Goal: Find specific page/section: Find specific page/section

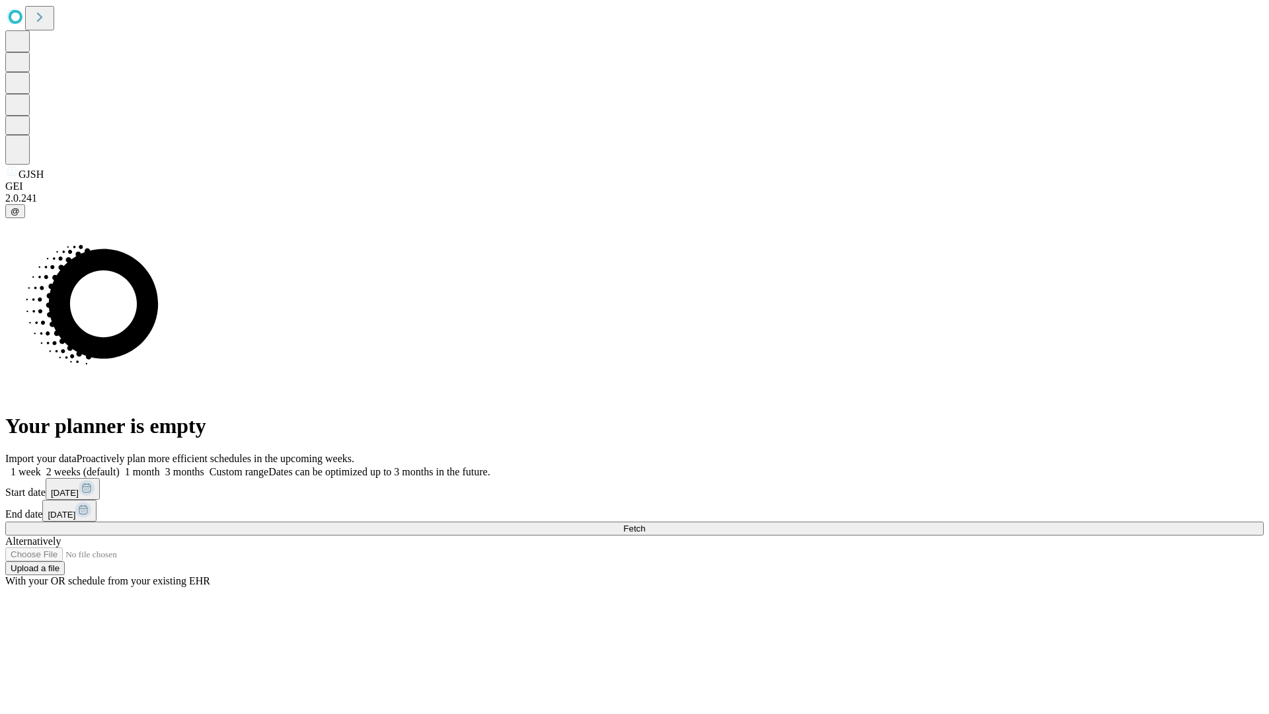
click at [645, 523] on span "Fetch" at bounding box center [634, 528] width 22 height 10
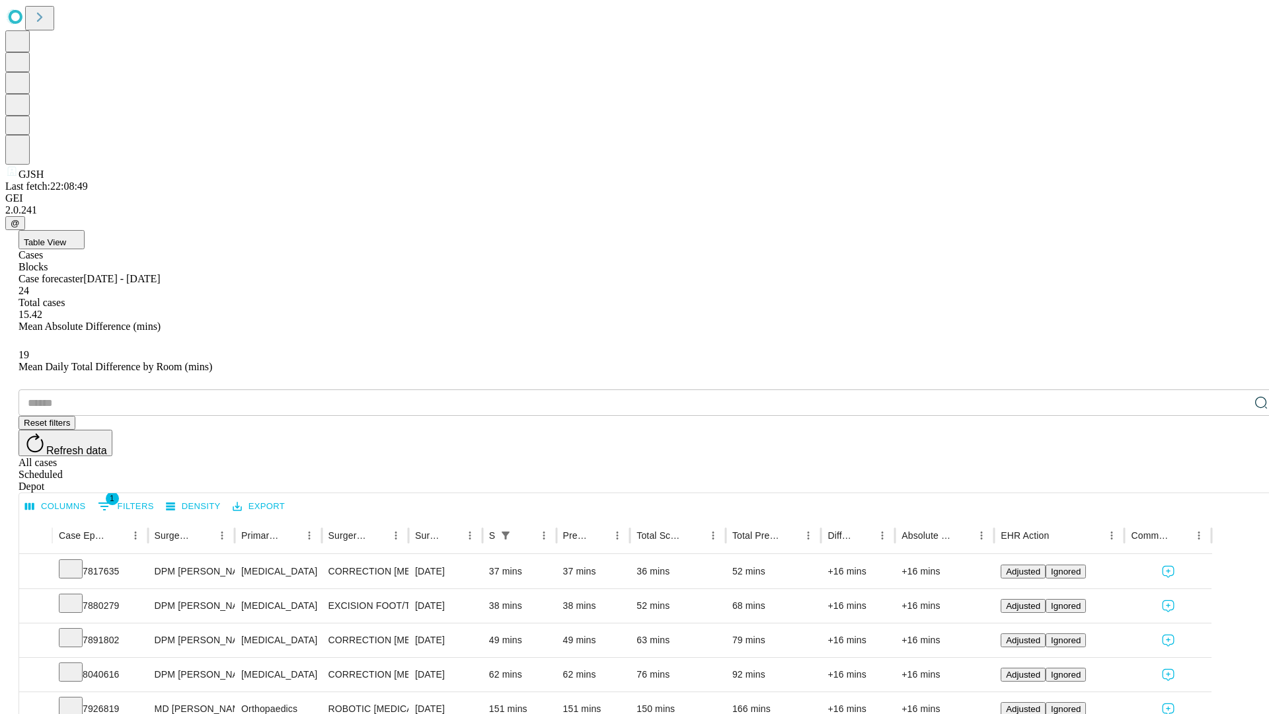
scroll to position [44, 0]
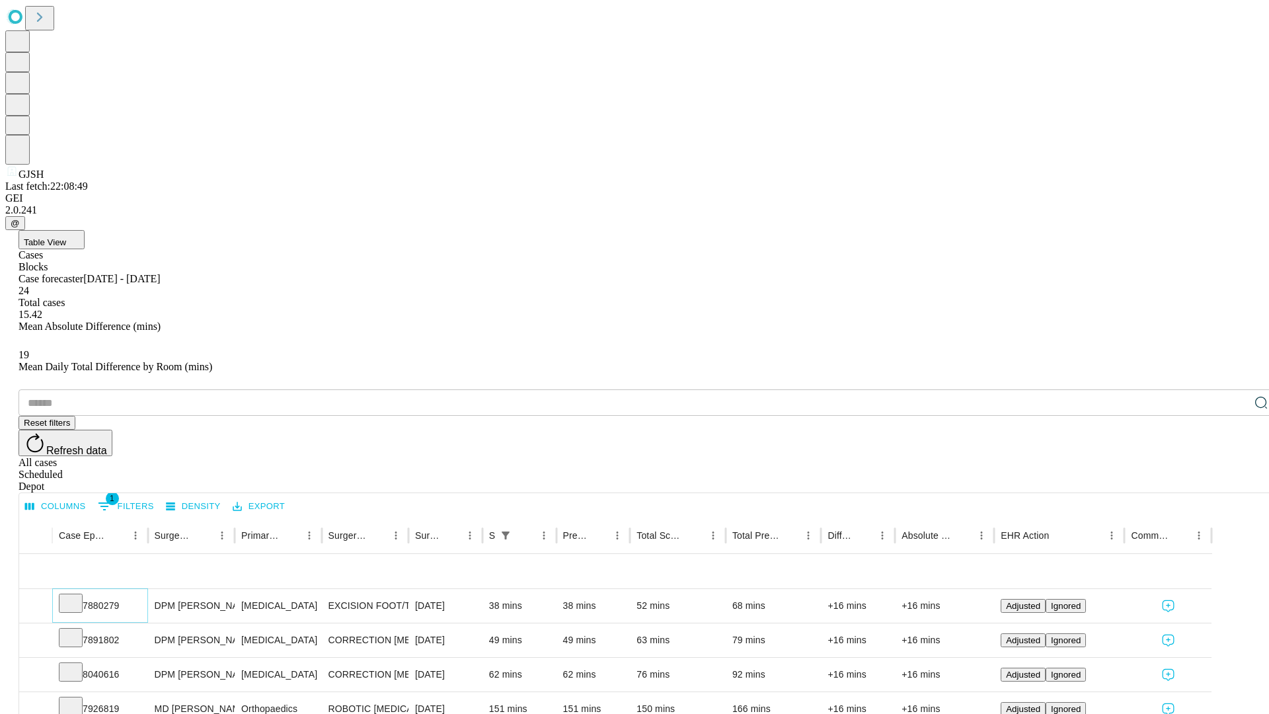
click at [77, 595] on icon at bounding box center [70, 601] width 13 height 13
